Goal: Transaction & Acquisition: Purchase product/service

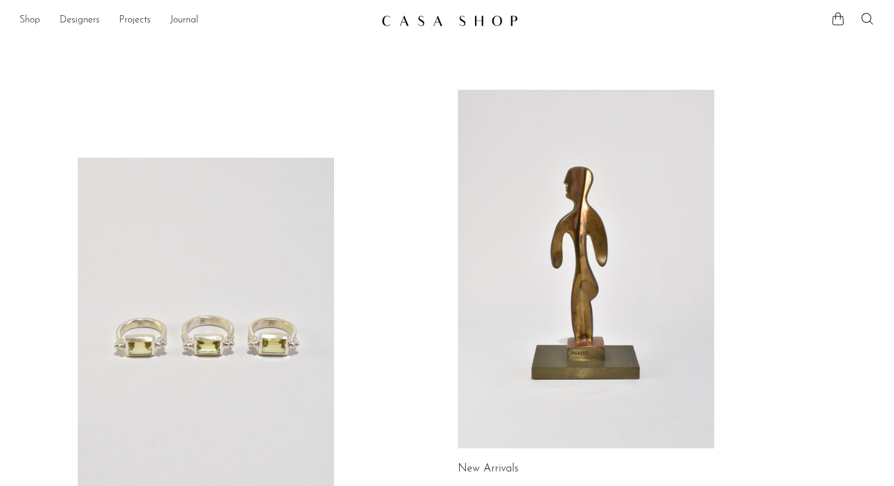
click at [31, 19] on link "Shop" at bounding box center [29, 21] width 21 height 16
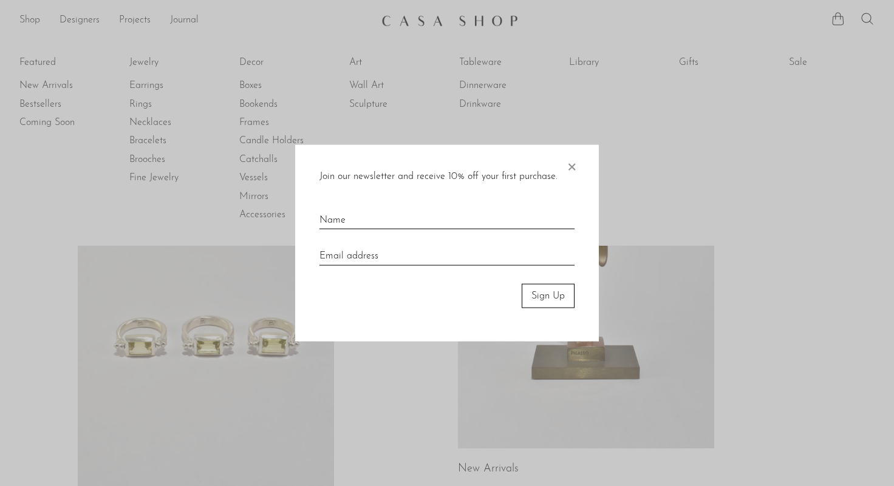
click at [569, 168] on span "×" at bounding box center [571, 163] width 12 height 39
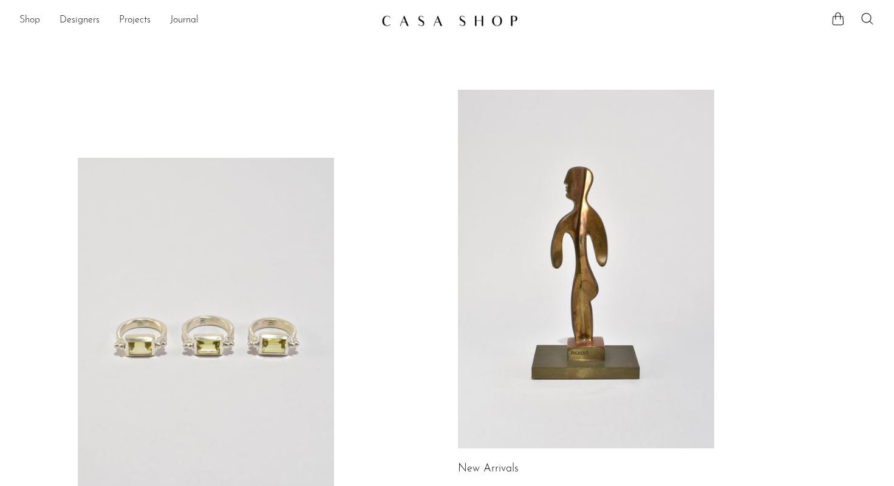
click at [35, 19] on link "Shop" at bounding box center [29, 21] width 21 height 16
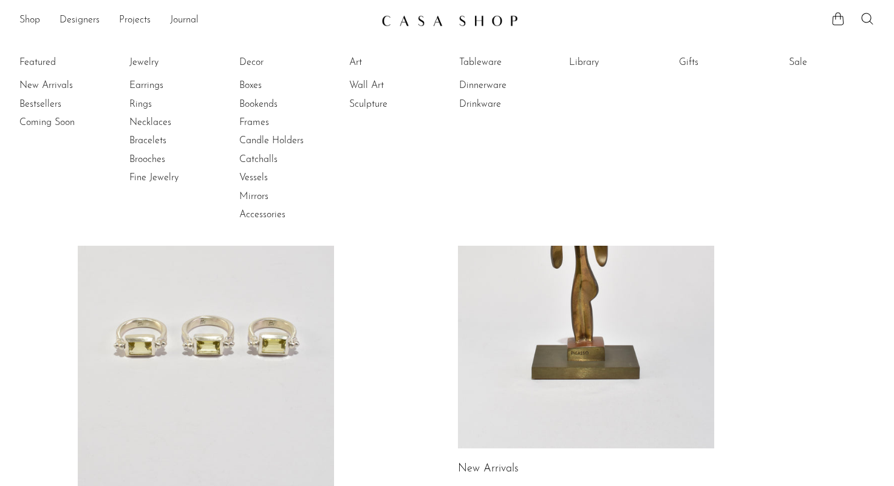
click at [797, 54] on li "Sale" at bounding box center [834, 62] width 91 height 18
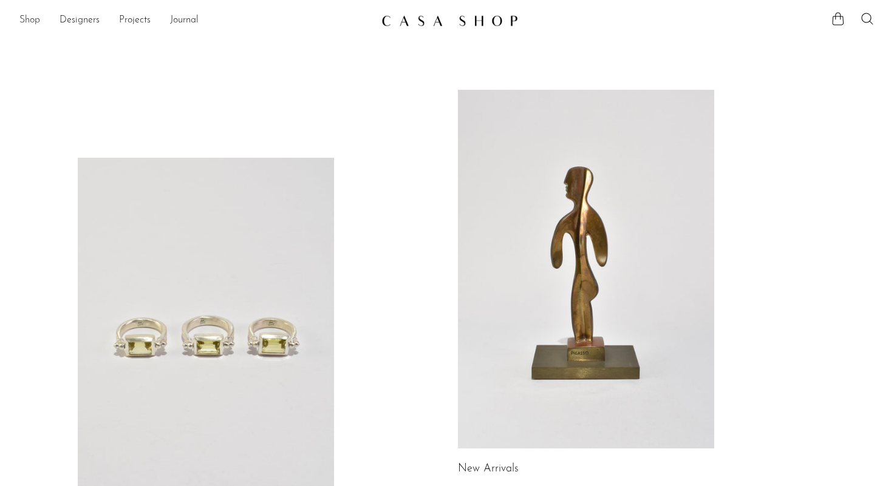
click at [30, 21] on link "Shop" at bounding box center [29, 21] width 21 height 16
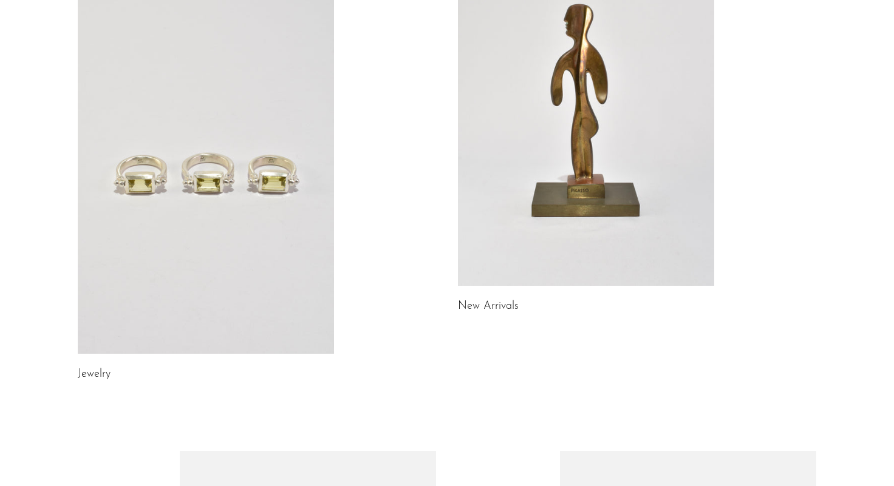
scroll to position [163, 0]
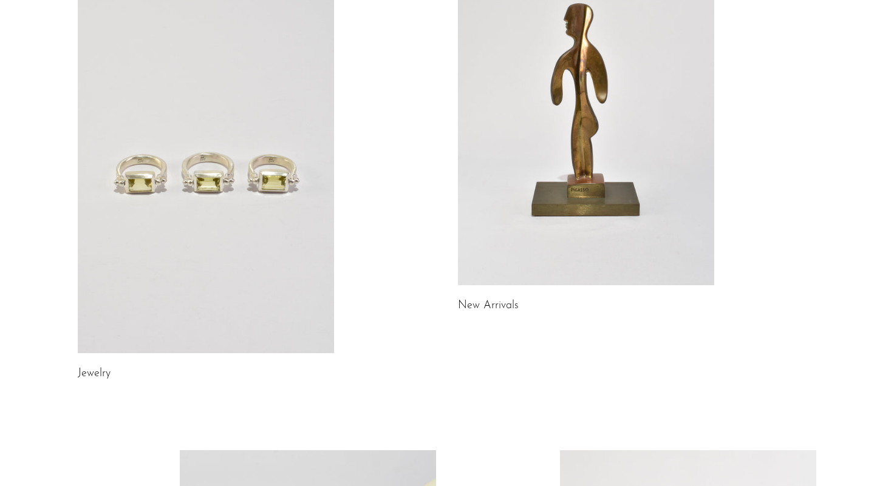
click at [198, 234] on link at bounding box center [206, 174] width 256 height 359
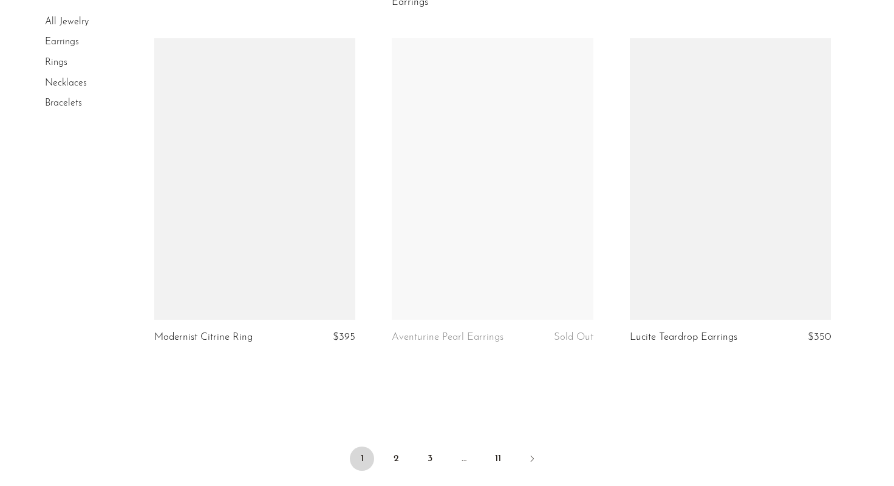
scroll to position [3837, 0]
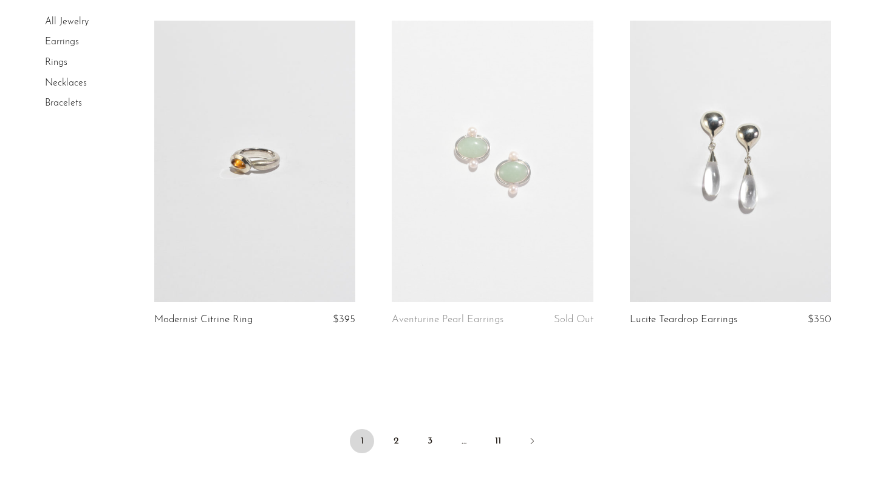
click at [407, 443] on ul "1 2 3 … 11" at bounding box center [446, 442] width 777 height 36
click at [393, 443] on link "2" at bounding box center [396, 441] width 24 height 24
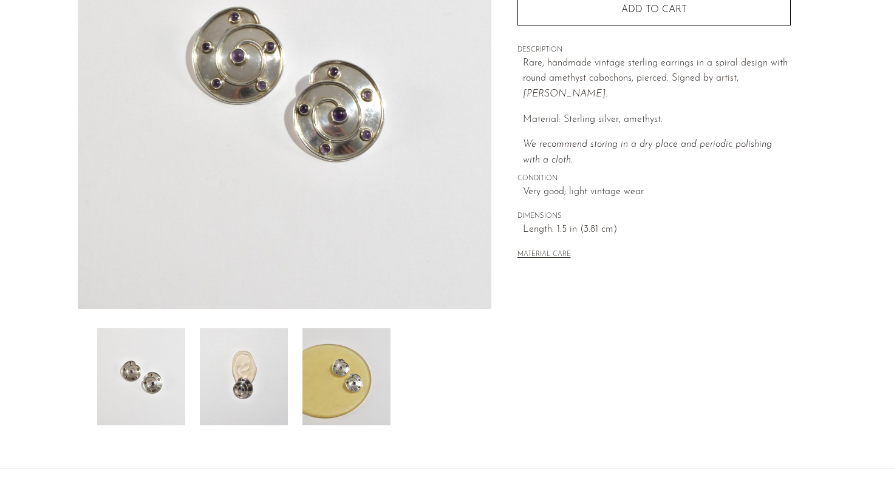
scroll to position [214, 0]
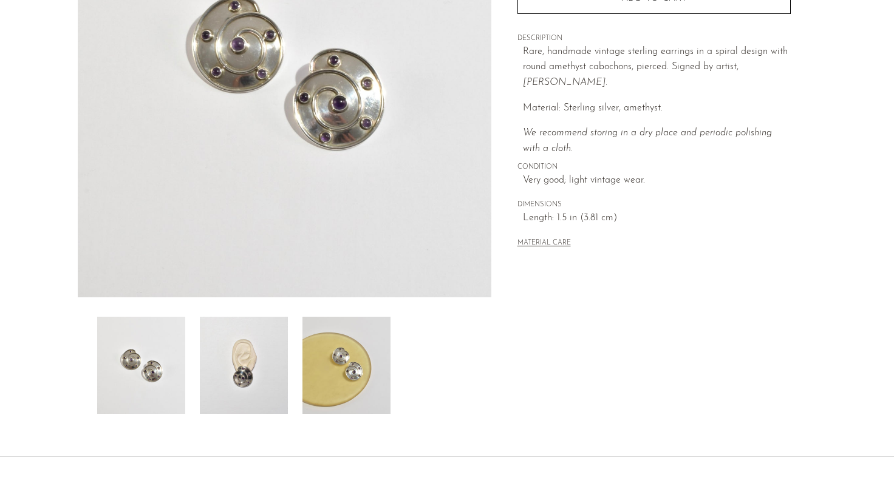
click at [316, 372] on img at bounding box center [346, 365] width 88 height 97
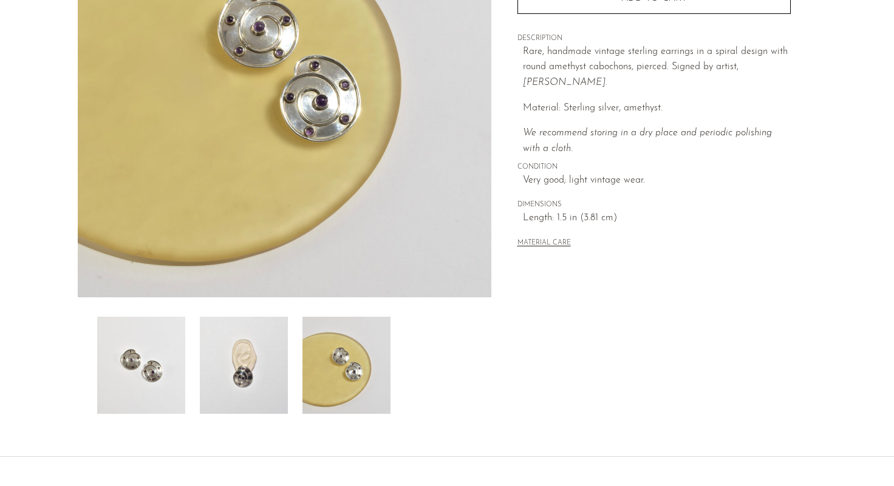
click at [278, 364] on img at bounding box center [244, 365] width 88 height 97
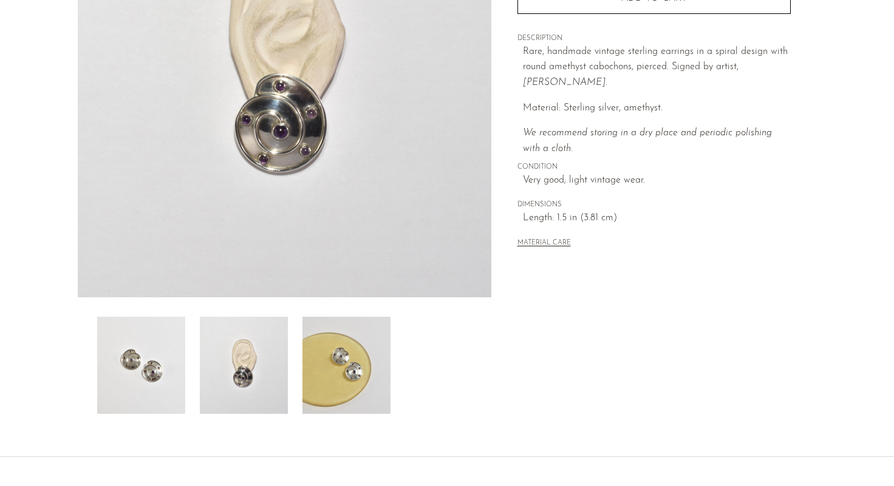
click at [182, 345] on img at bounding box center [141, 365] width 88 height 97
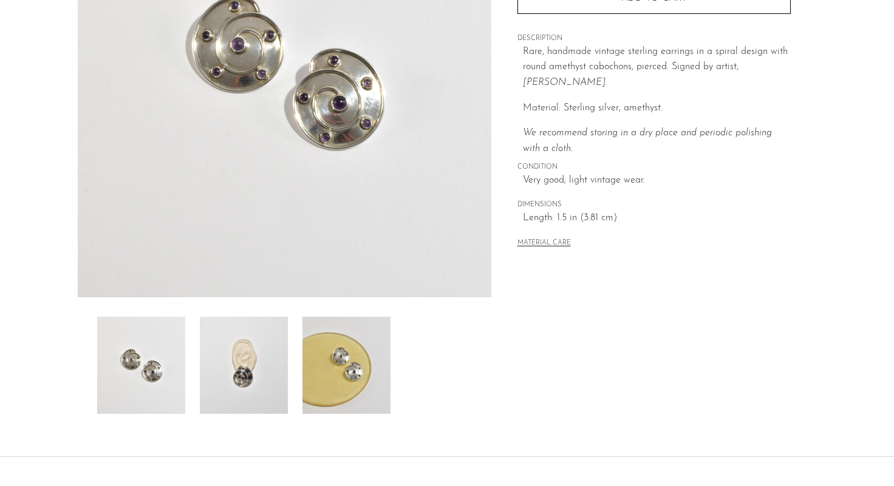
click at [229, 355] on img at bounding box center [244, 365] width 88 height 97
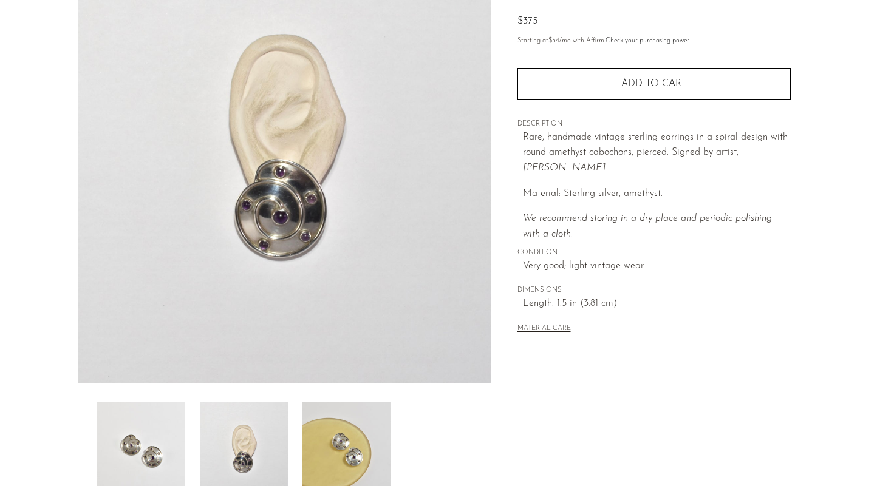
scroll to position [120, 0]
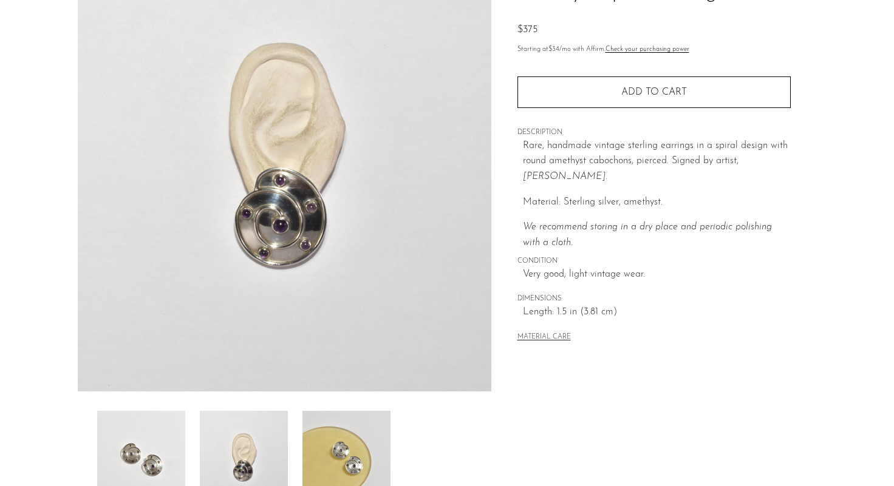
click at [142, 456] on img at bounding box center [141, 459] width 88 height 97
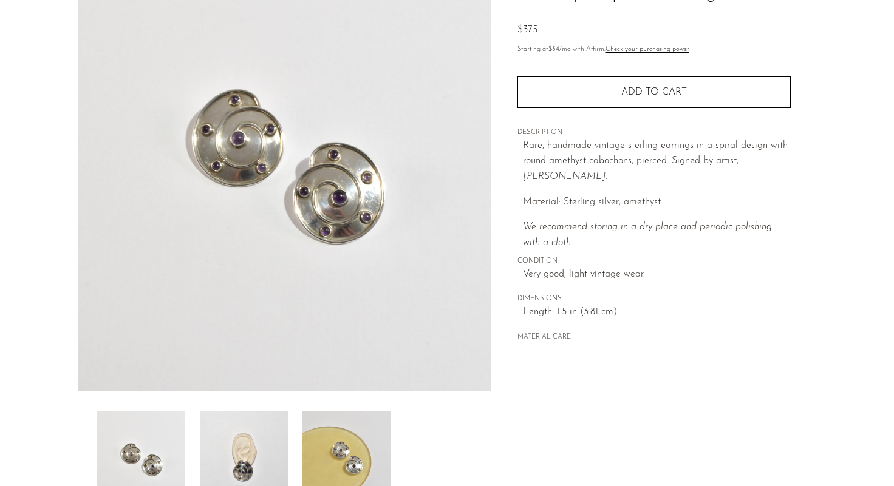
click at [343, 453] on img at bounding box center [346, 459] width 88 height 97
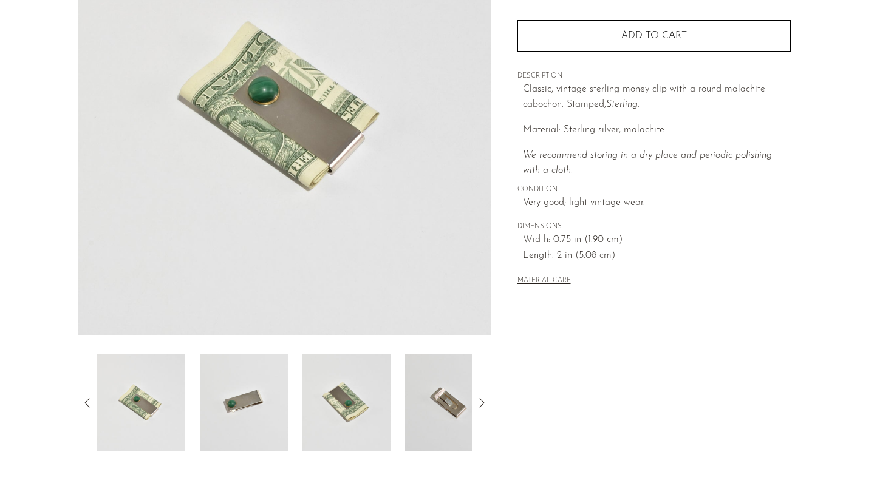
scroll to position [177, 0]
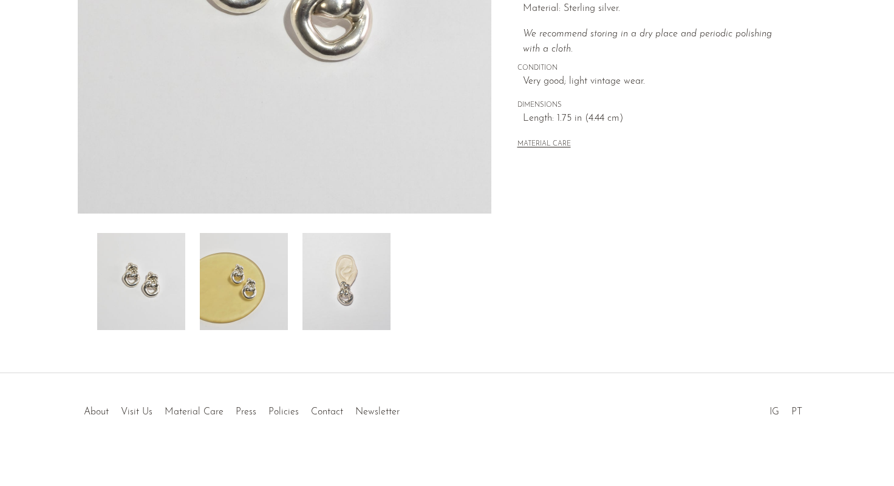
scroll to position [304, 0]
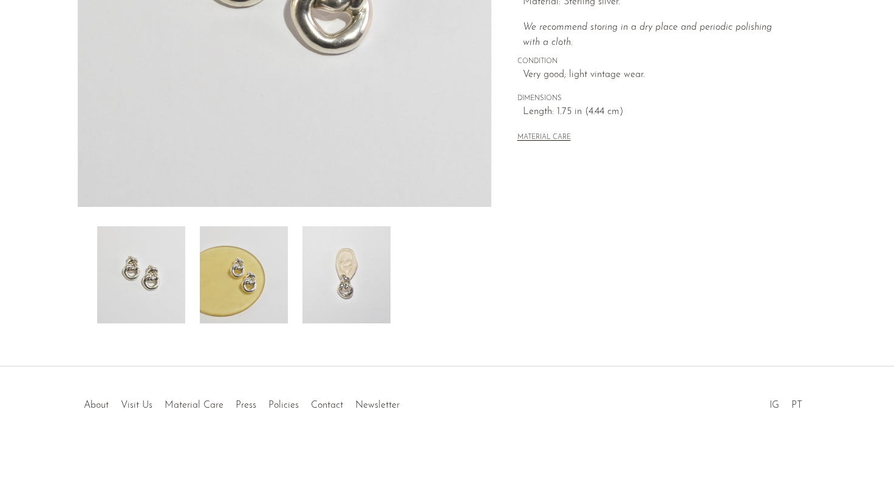
click at [364, 296] on img at bounding box center [346, 274] width 88 height 97
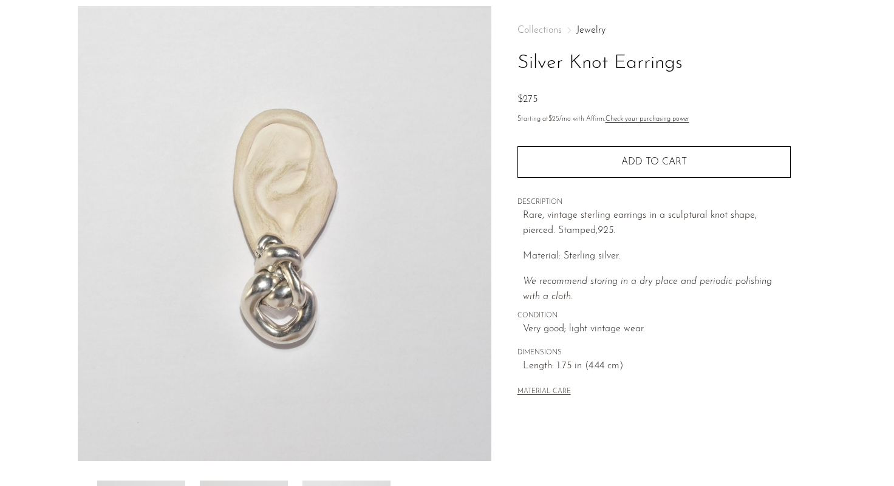
scroll to position [44, 0]
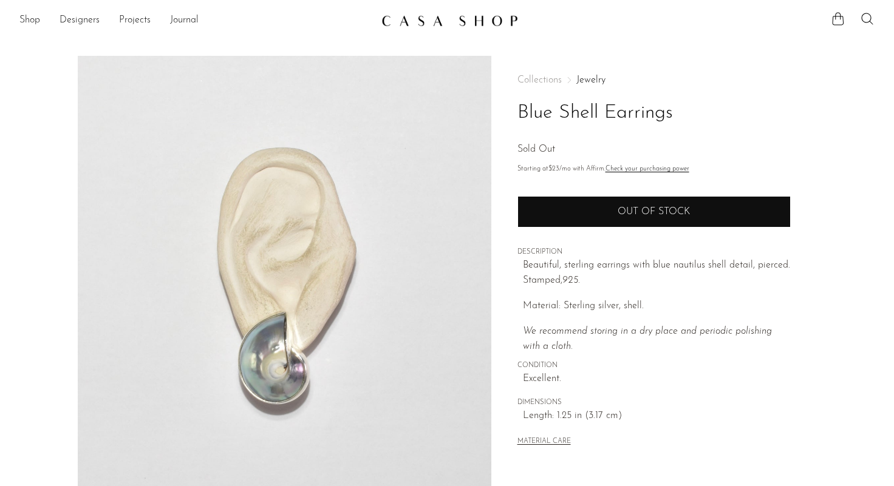
scroll to position [304, 0]
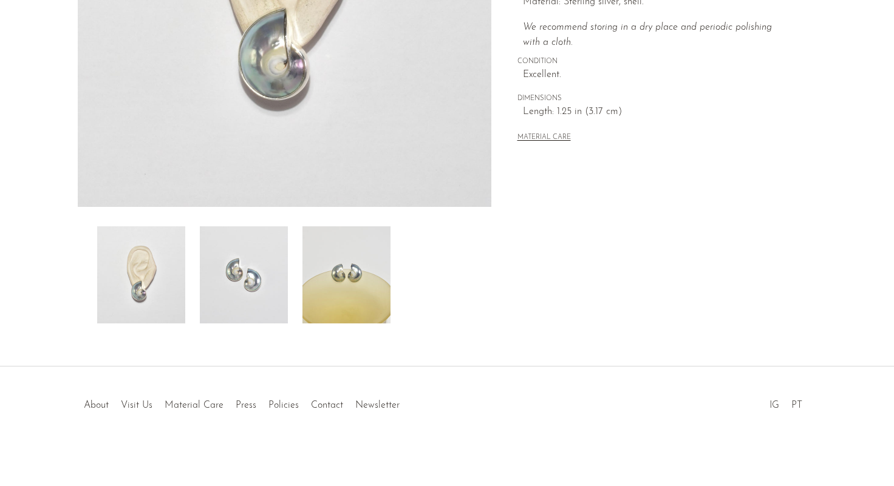
click at [341, 251] on img at bounding box center [346, 274] width 88 height 97
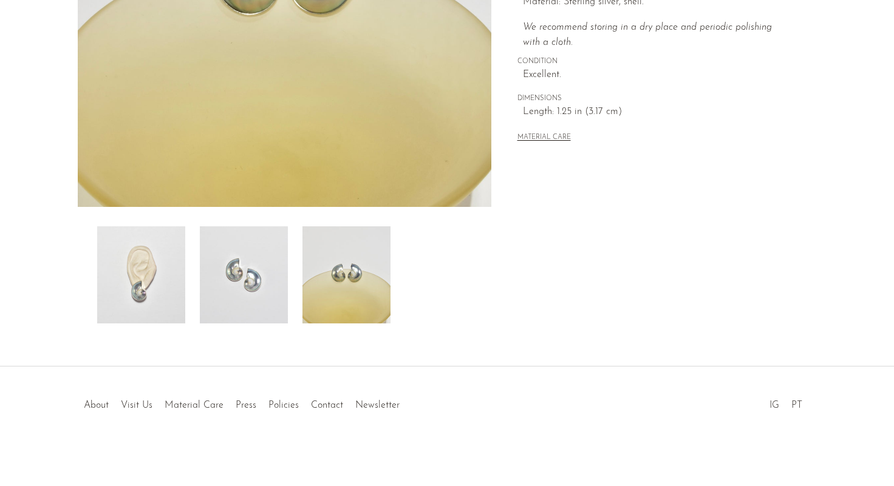
click at [259, 260] on img at bounding box center [244, 274] width 88 height 97
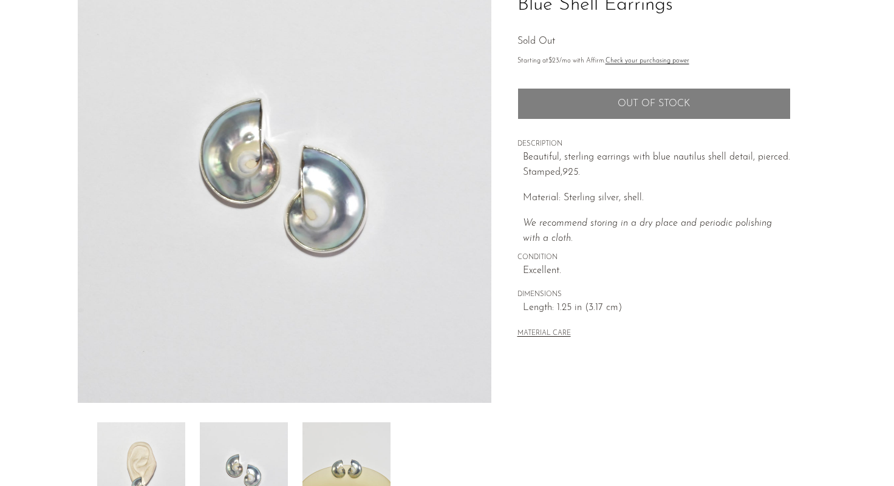
scroll to position [94, 0]
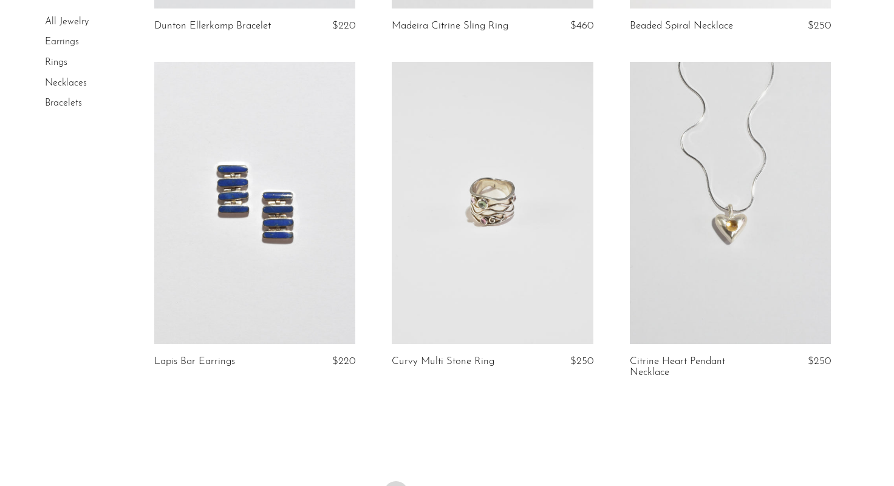
scroll to position [3851, 0]
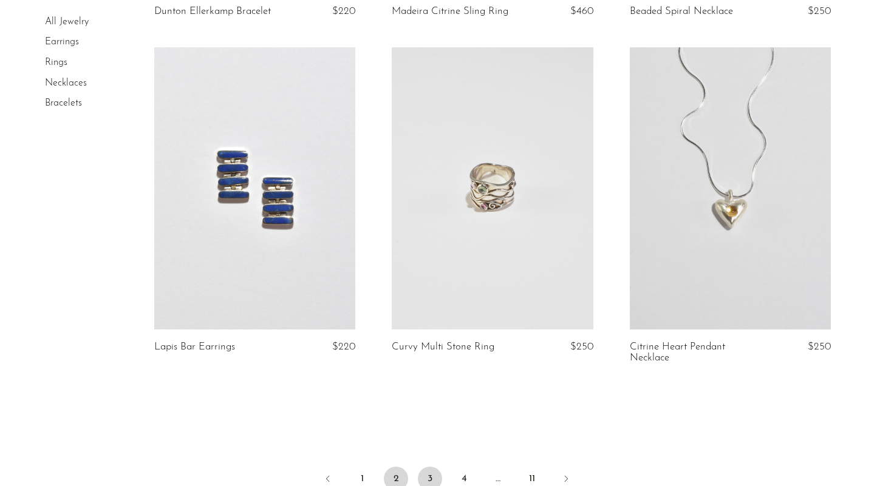
click at [436, 467] on link "3" at bounding box center [430, 479] width 24 height 24
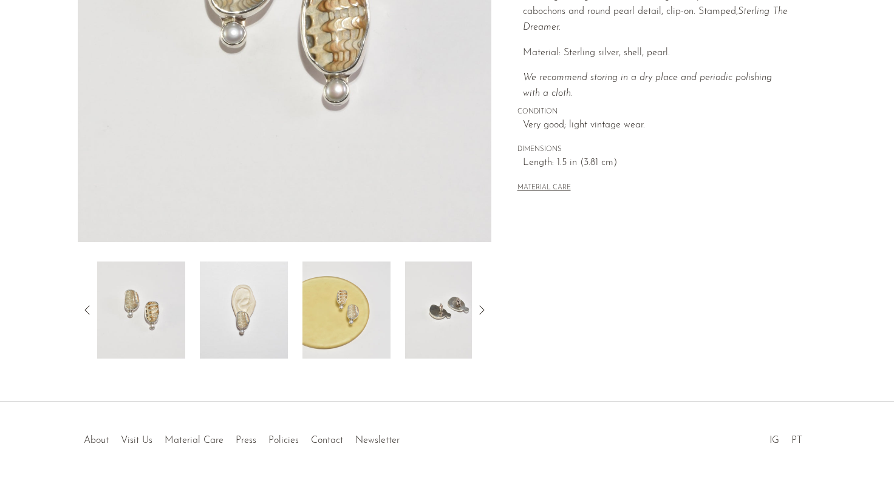
scroll to position [270, 0]
click at [281, 322] on img at bounding box center [244, 308] width 88 height 97
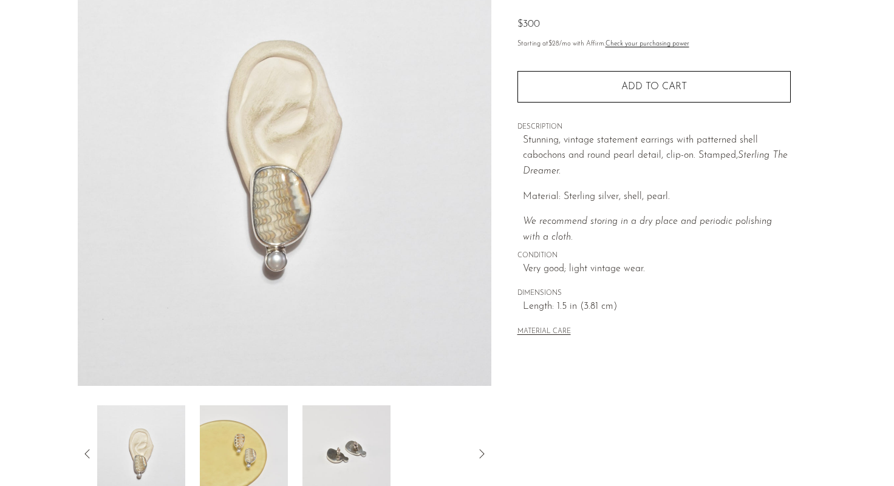
scroll to position [113, 0]
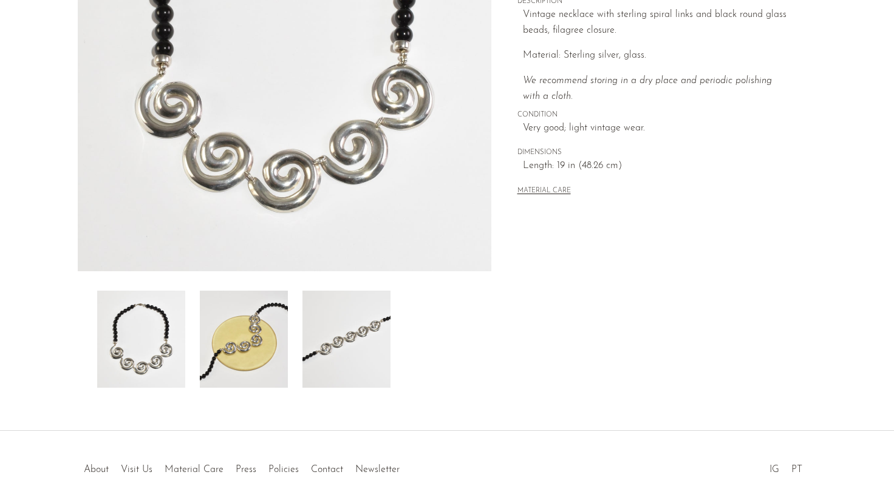
scroll to position [304, 0]
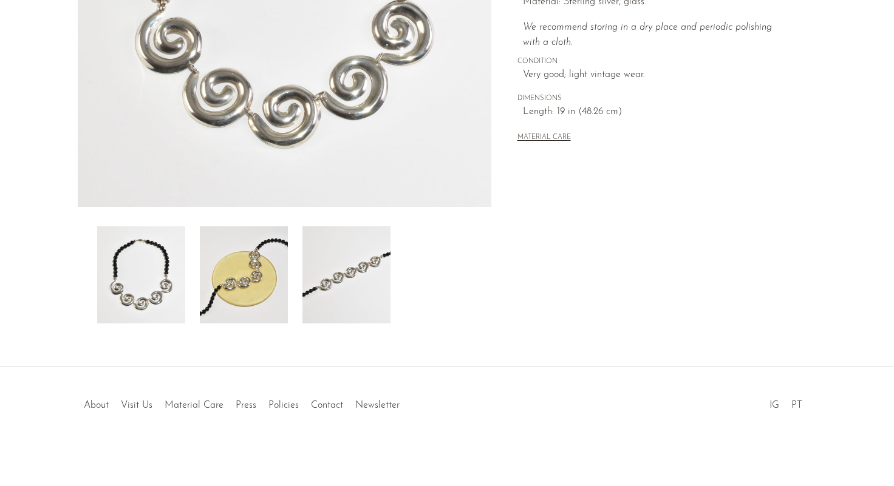
click at [337, 288] on img at bounding box center [346, 274] width 88 height 97
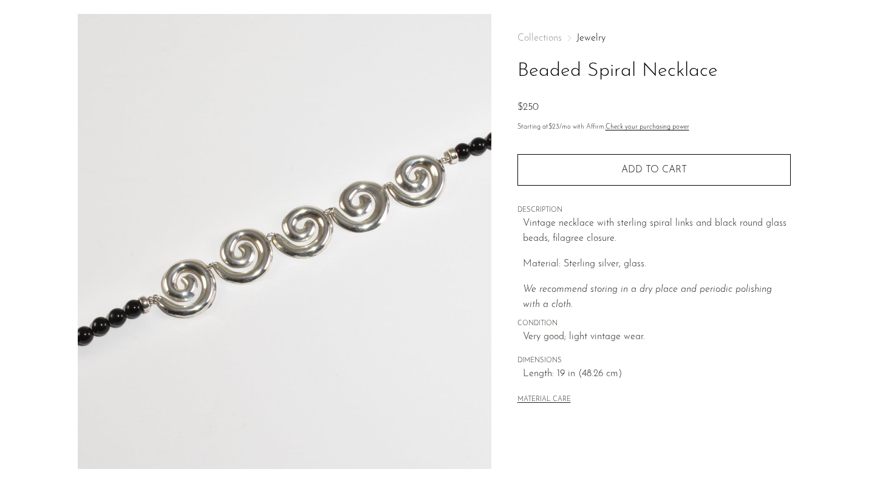
scroll to position [36, 0]
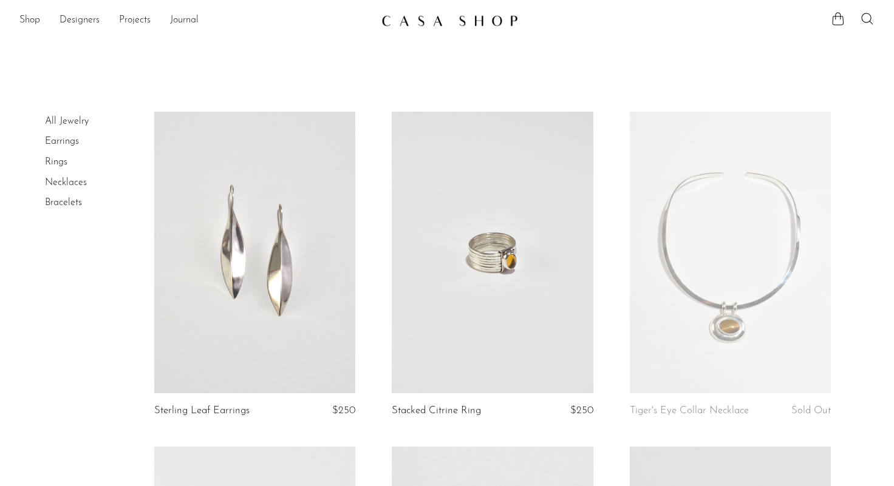
click at [63, 183] on link "Necklaces" at bounding box center [66, 183] width 42 height 10
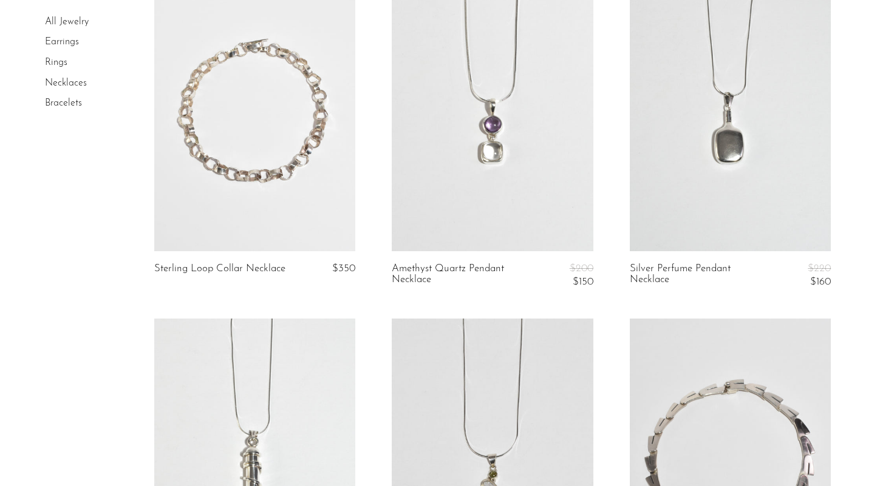
scroll to position [2598, 0]
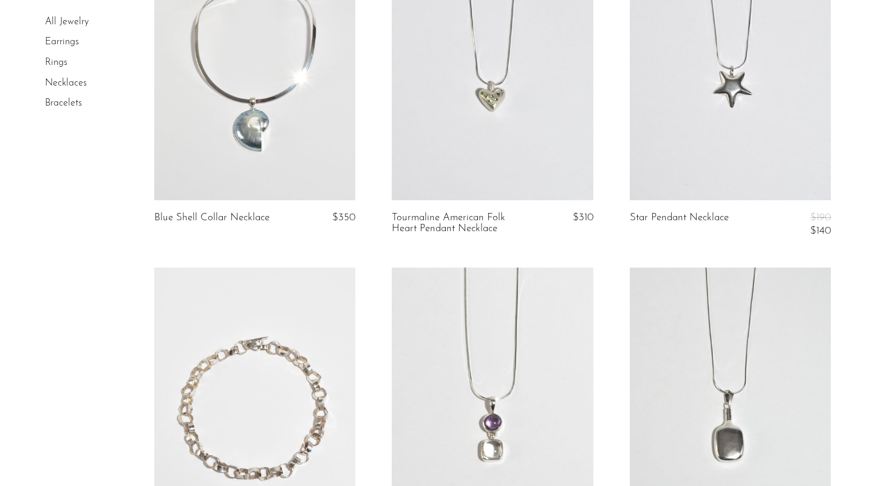
click at [61, 100] on link "Bracelets" at bounding box center [63, 103] width 37 height 10
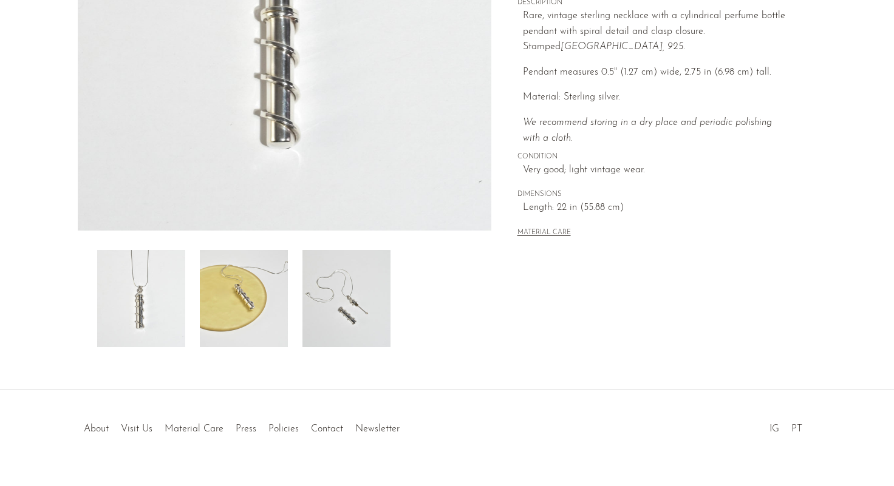
scroll to position [282, 0]
click at [250, 284] on img at bounding box center [244, 297] width 88 height 97
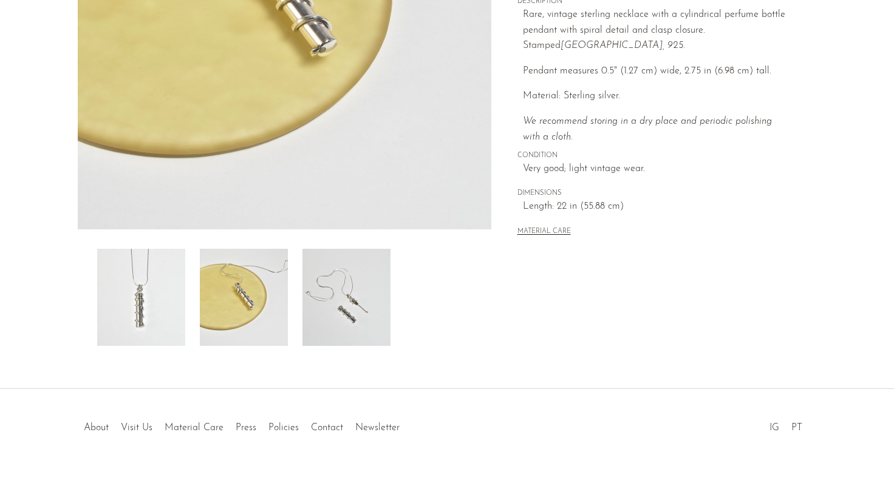
click at [333, 321] on img at bounding box center [346, 297] width 88 height 97
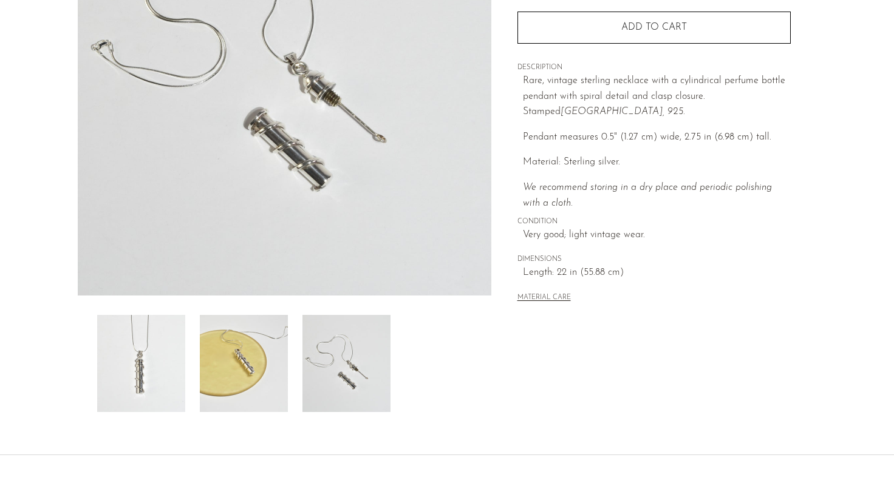
scroll to position [211, 0]
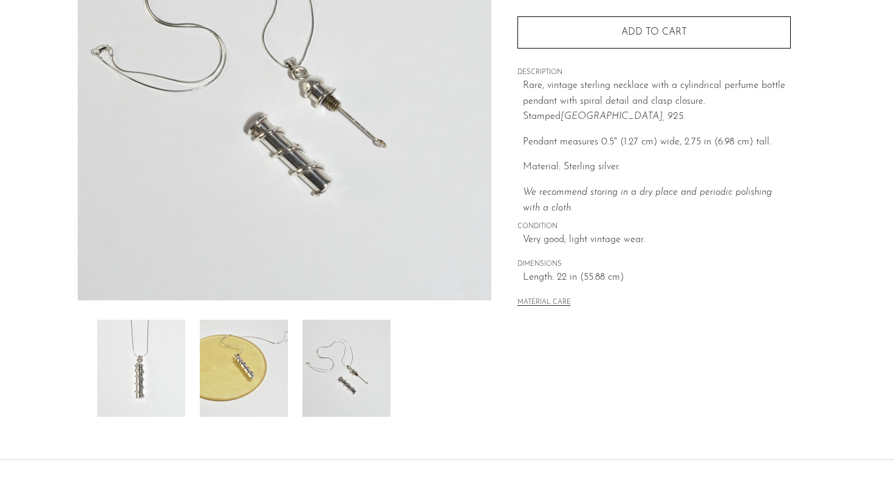
click at [230, 351] on img at bounding box center [244, 368] width 88 height 97
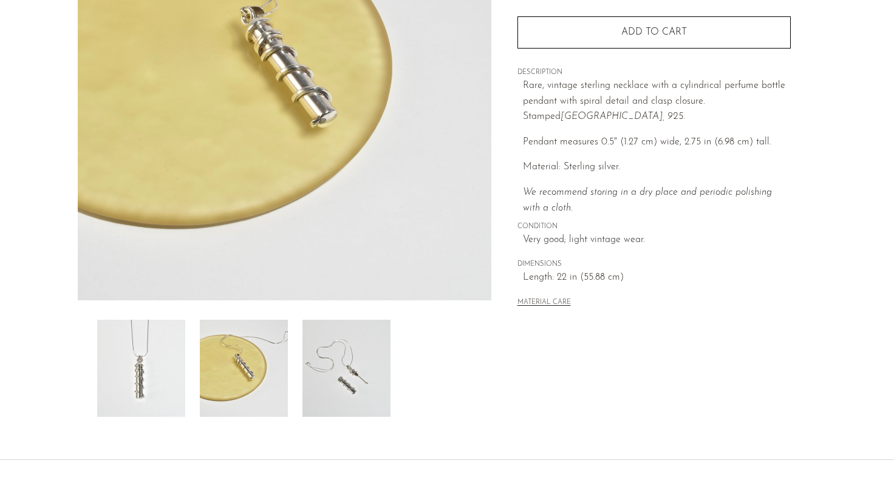
click at [142, 367] on img at bounding box center [141, 368] width 88 height 97
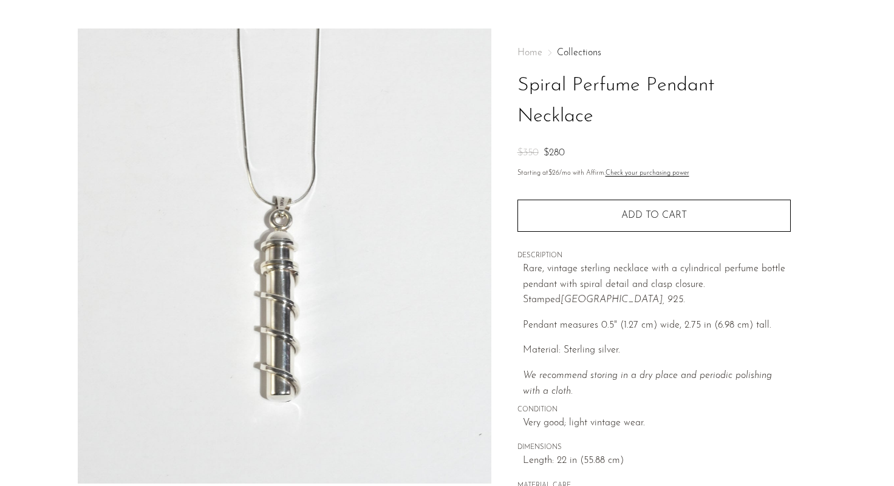
scroll to position [0, 0]
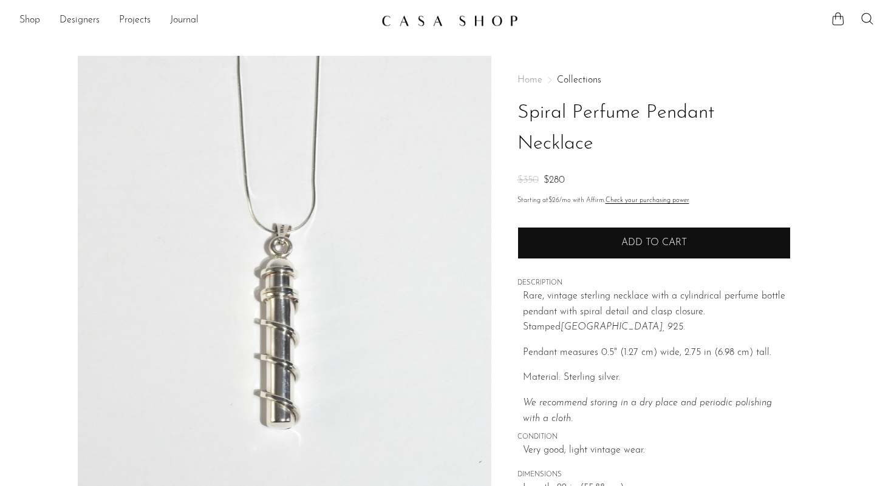
click at [661, 253] on button "Add to cart" at bounding box center [653, 243] width 273 height 32
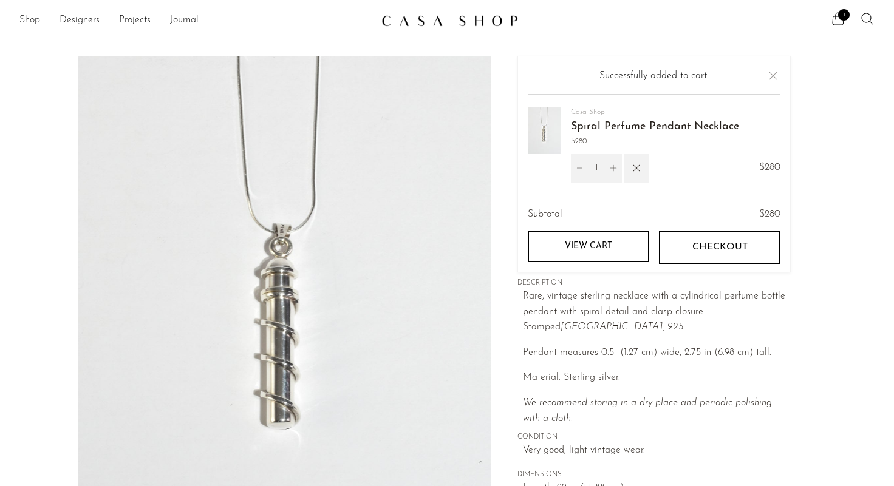
click at [707, 246] on span "Checkout" at bounding box center [718, 248] width 55 height 12
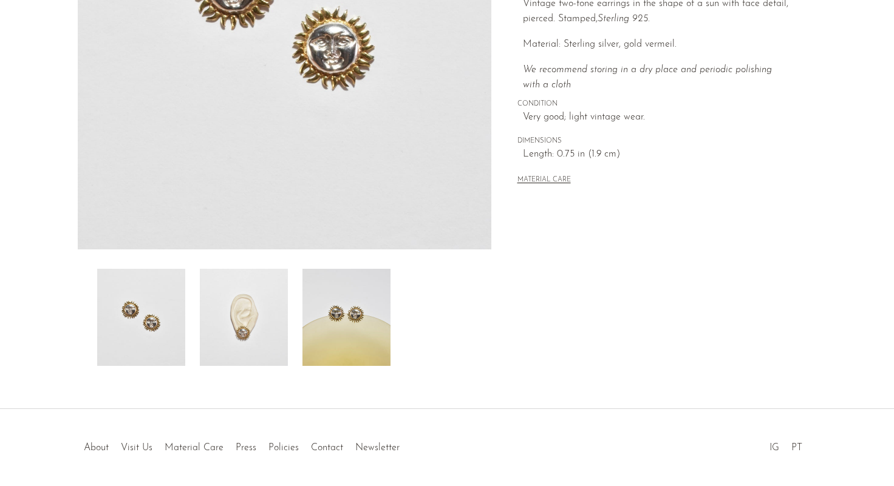
scroll to position [263, 0]
click at [324, 316] on img at bounding box center [346, 316] width 88 height 97
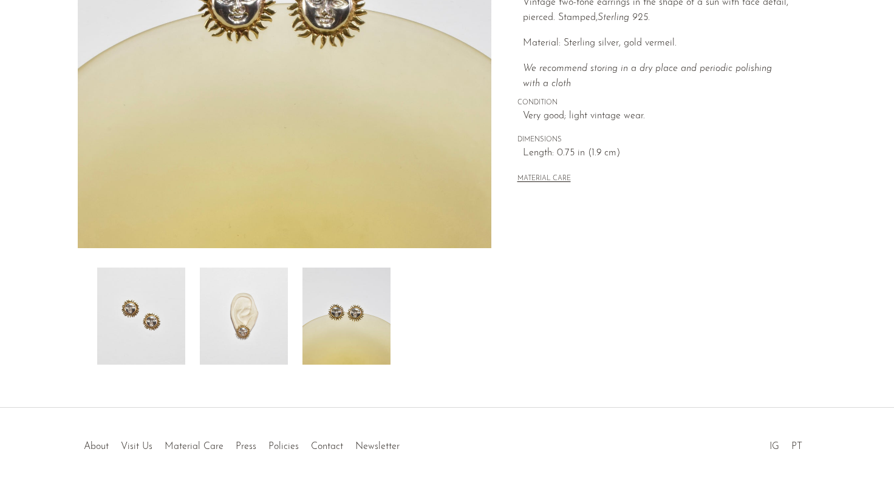
click at [263, 316] on img at bounding box center [244, 316] width 88 height 97
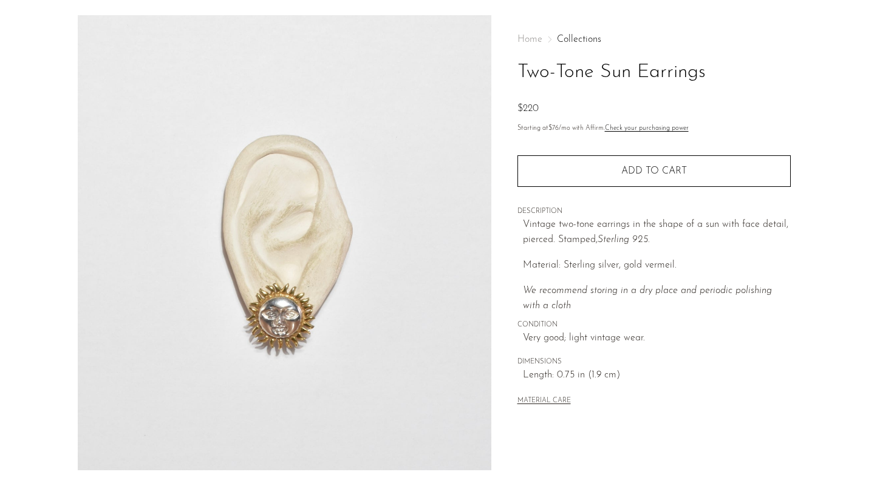
scroll to position [0, 0]
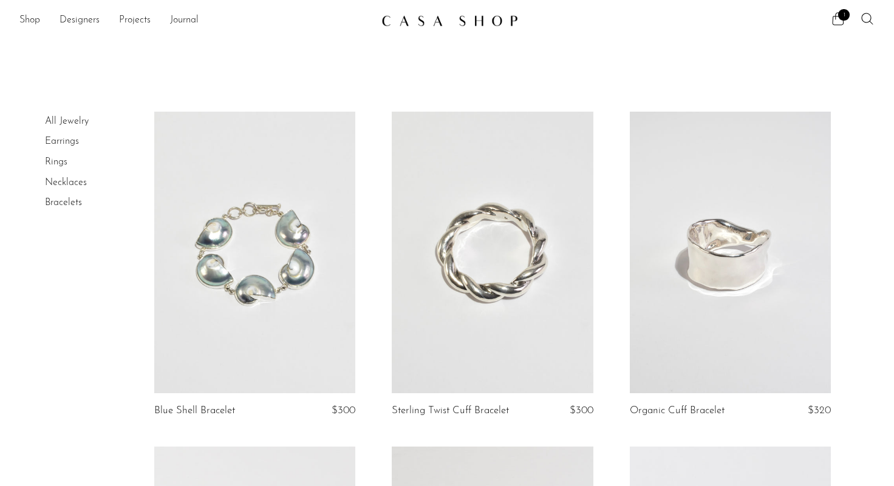
click at [764, 352] on link at bounding box center [731, 253] width 202 height 282
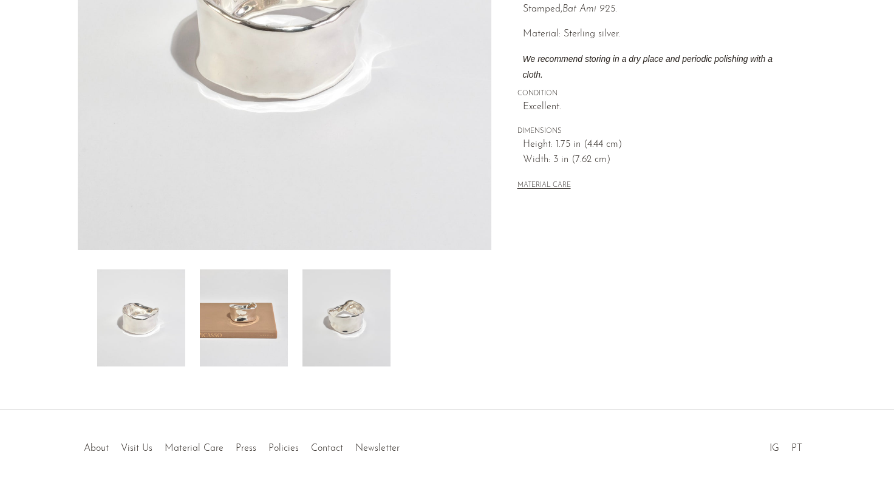
scroll to position [262, 0]
click at [250, 331] on img at bounding box center [244, 316] width 88 height 97
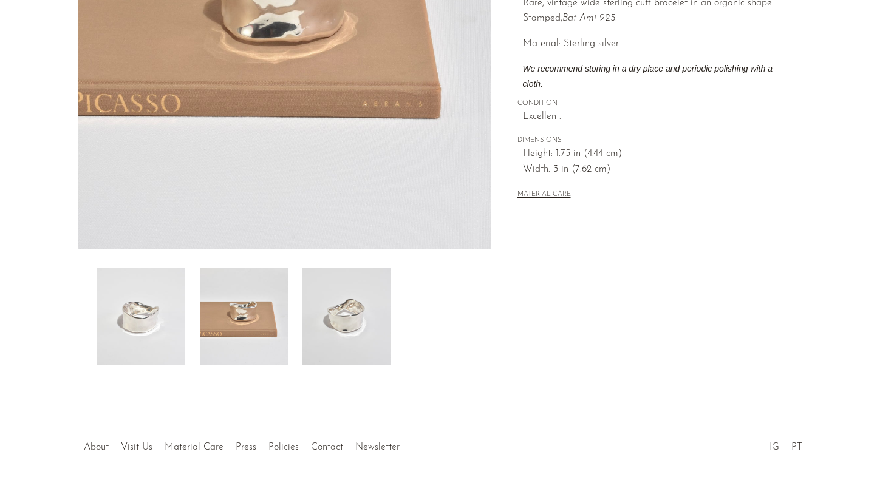
click at [331, 331] on img at bounding box center [346, 316] width 88 height 97
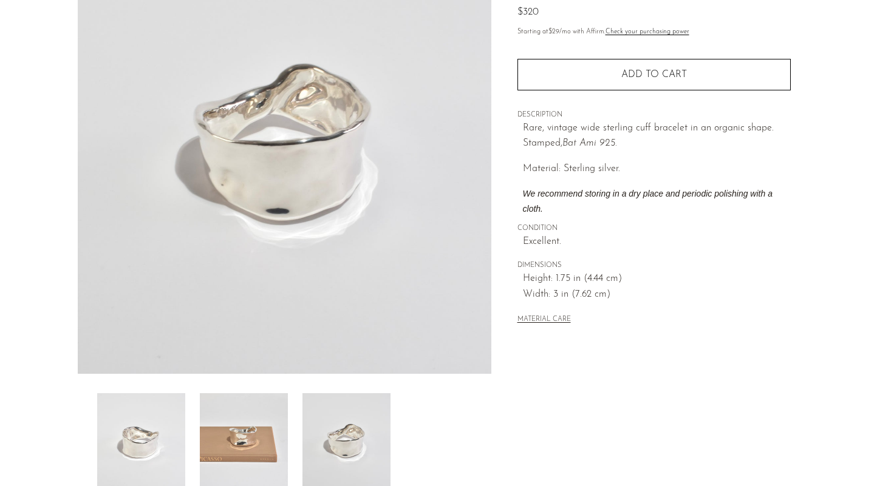
scroll to position [0, 0]
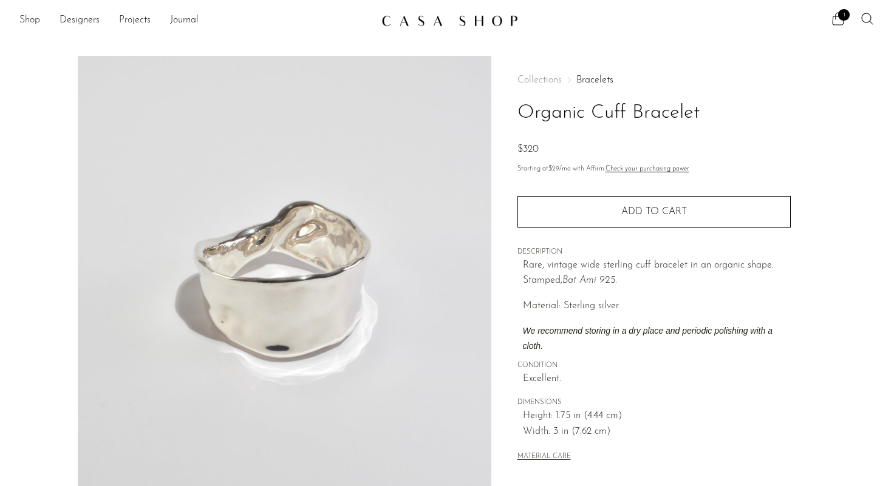
click at [35, 15] on link "Shop" at bounding box center [29, 21] width 21 height 16
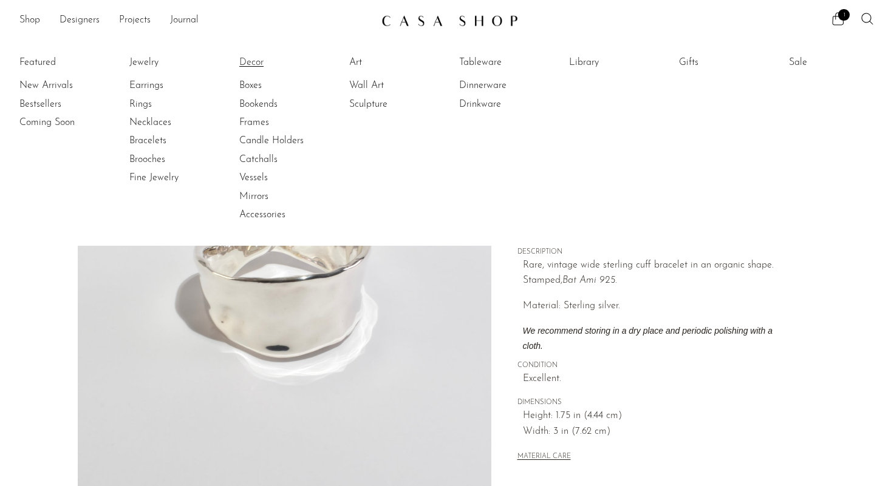
click at [253, 66] on link "Decor" at bounding box center [284, 62] width 91 height 13
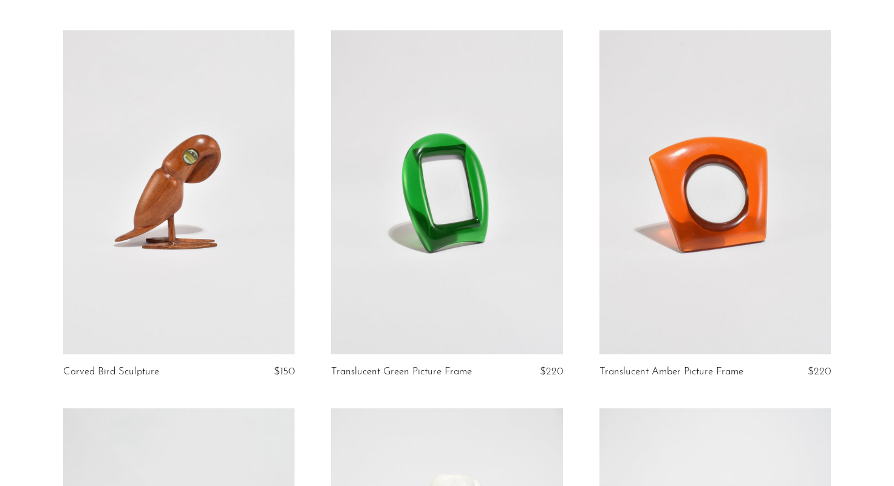
scroll to position [2307, 0]
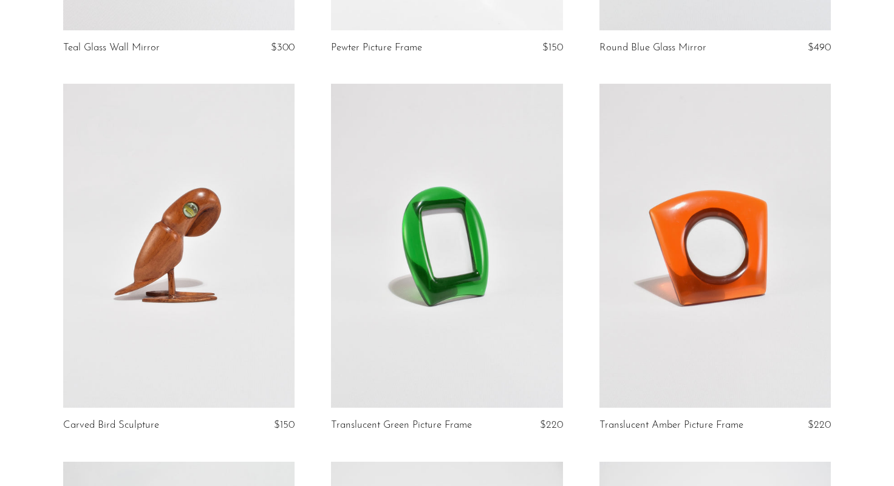
click at [39, 413] on section "Handcrafted Wooden Kaleidoscope $395 Beaded Wooden Picture Frame $220 Hinged St…" at bounding box center [447, 84] width 894 height 4558
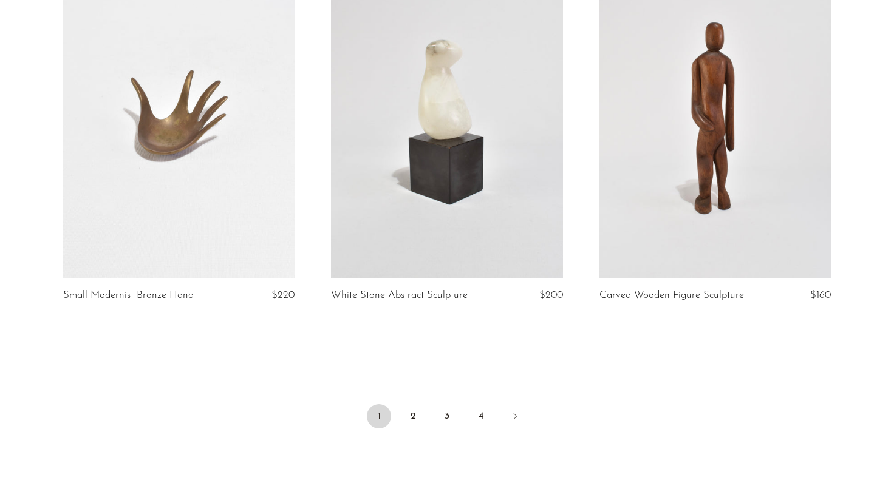
scroll to position [4334, 0]
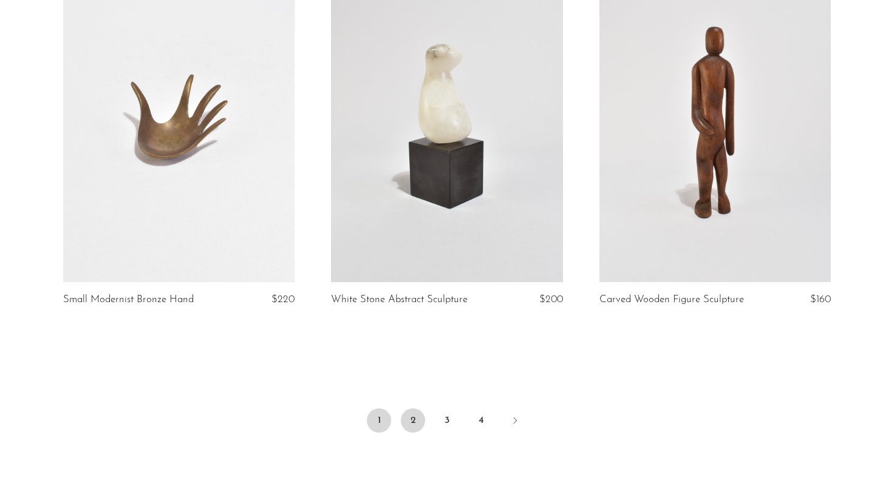
click at [413, 419] on link "2" at bounding box center [413, 421] width 24 height 24
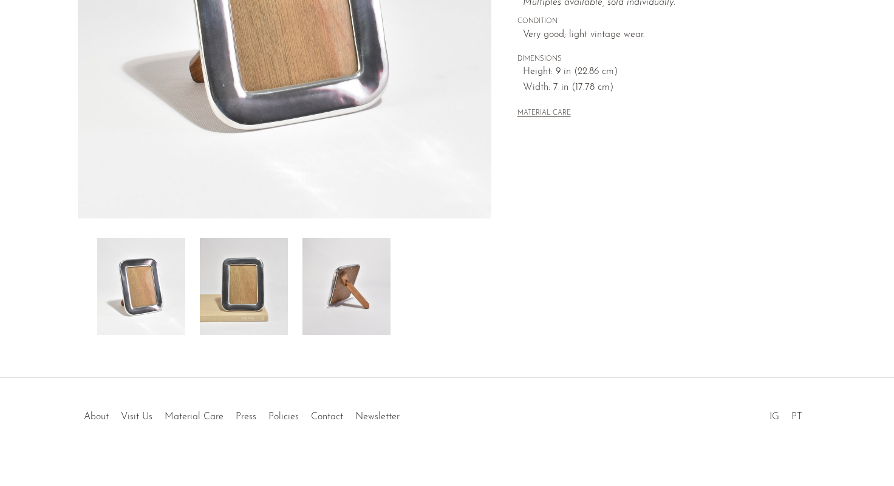
scroll to position [304, 0]
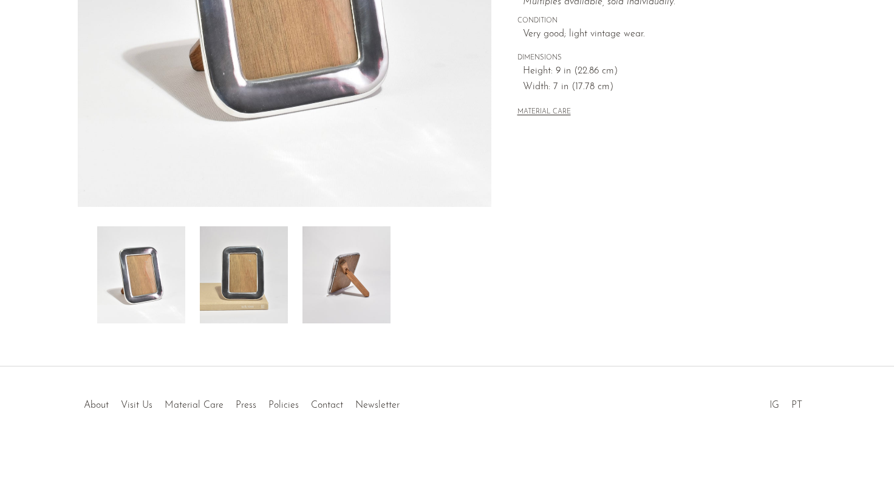
click at [360, 299] on img at bounding box center [346, 274] width 88 height 97
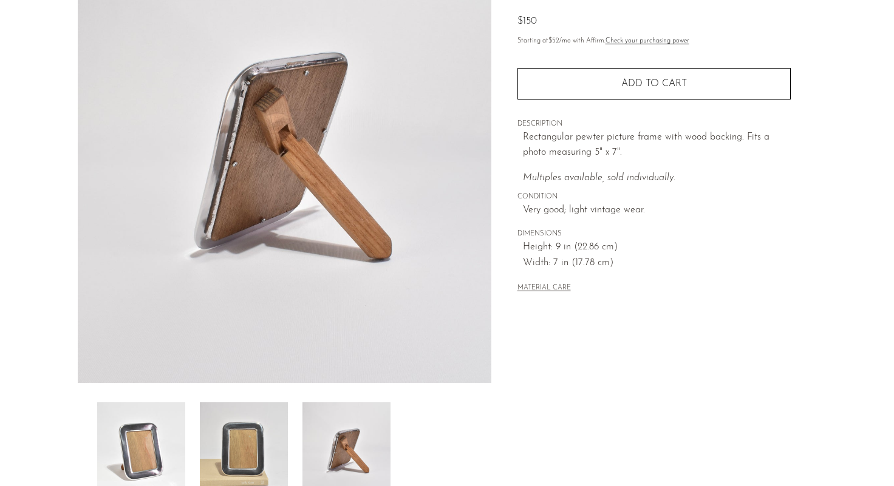
scroll to position [127, 0]
click at [256, 452] on img at bounding box center [244, 452] width 88 height 97
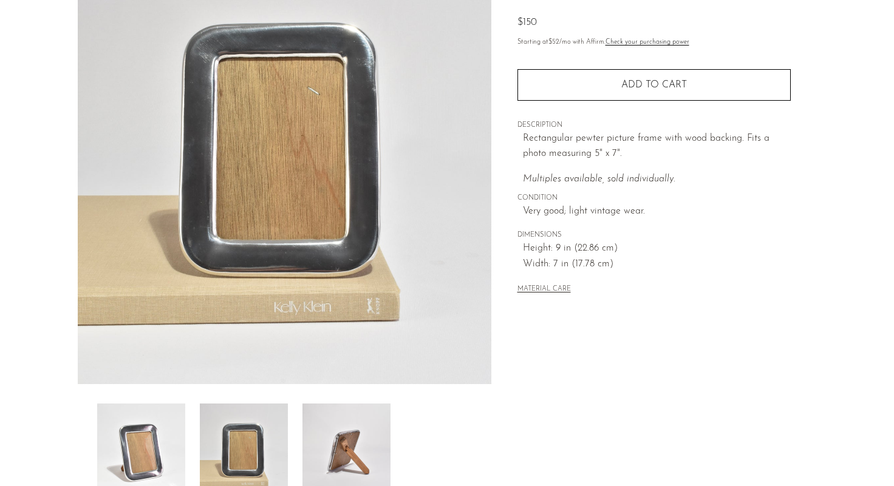
click at [154, 449] on img at bounding box center [141, 452] width 88 height 97
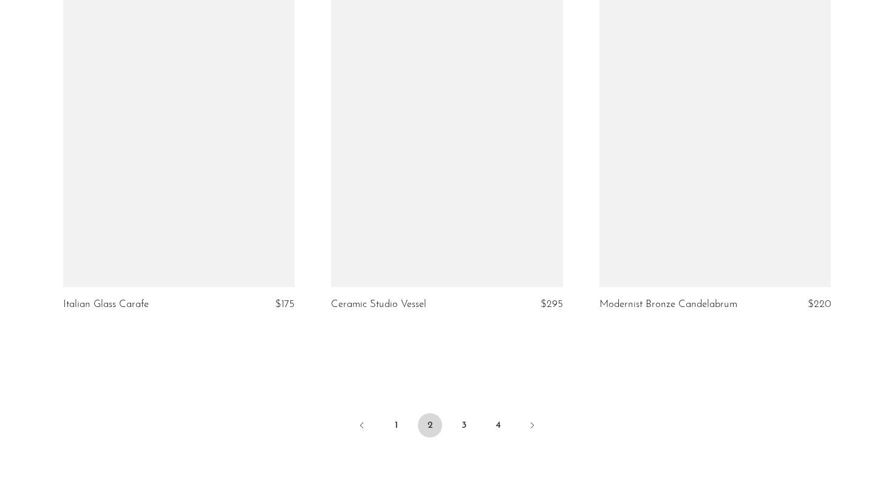
scroll to position [4309, 0]
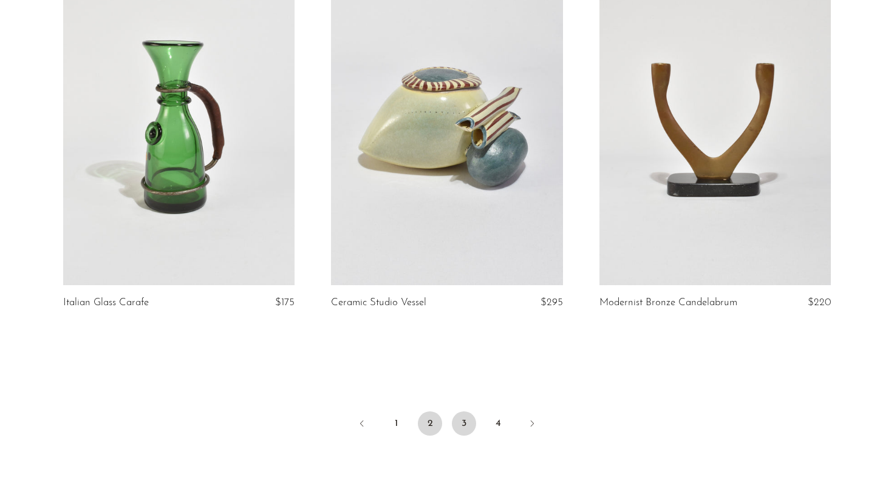
click at [464, 419] on link "3" at bounding box center [464, 424] width 24 height 24
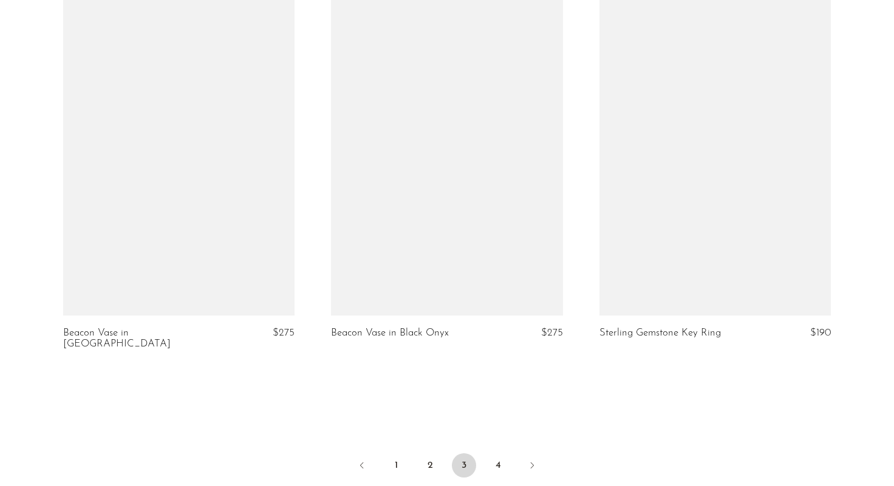
scroll to position [4305, 0]
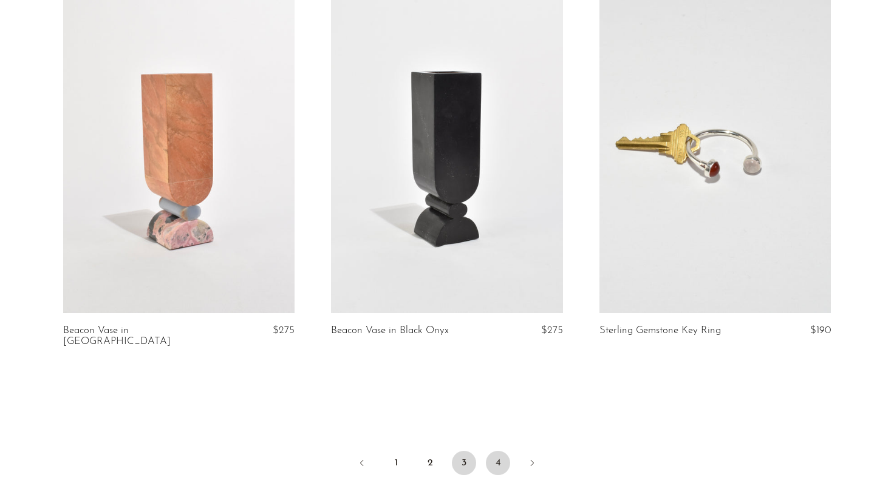
click at [498, 451] on link "4" at bounding box center [498, 463] width 24 height 24
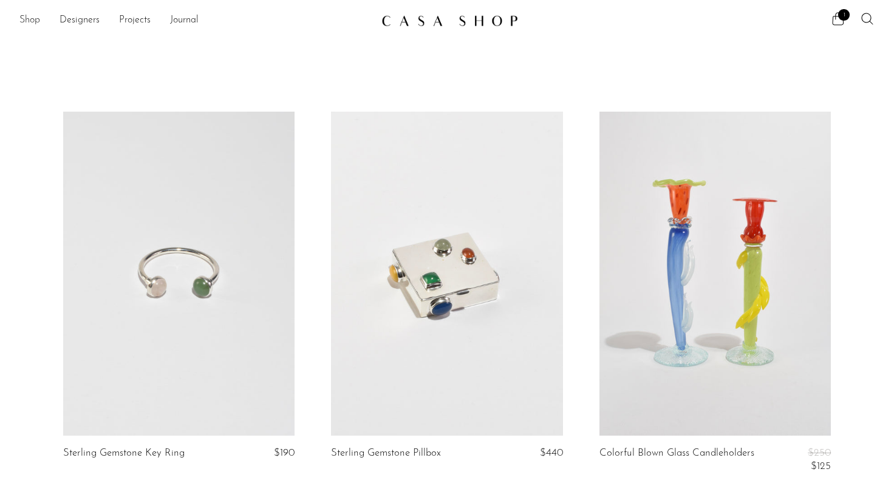
click at [31, 19] on link "Shop" at bounding box center [29, 21] width 21 height 16
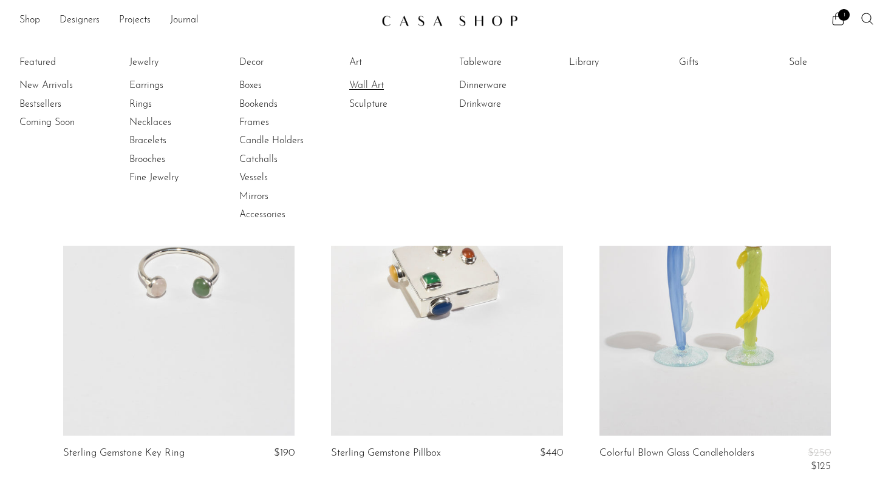
click at [368, 90] on link "Wall Art" at bounding box center [394, 85] width 91 height 13
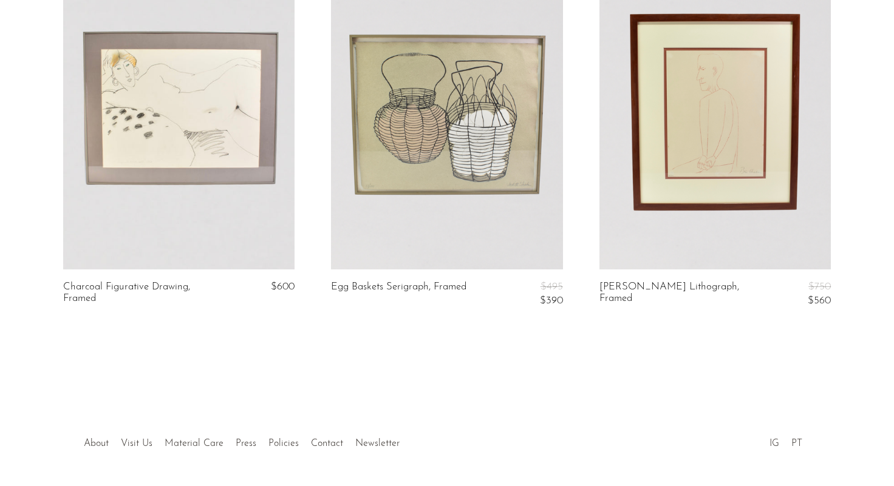
scroll to position [1309, 0]
